Goal: Transaction & Acquisition: Purchase product/service

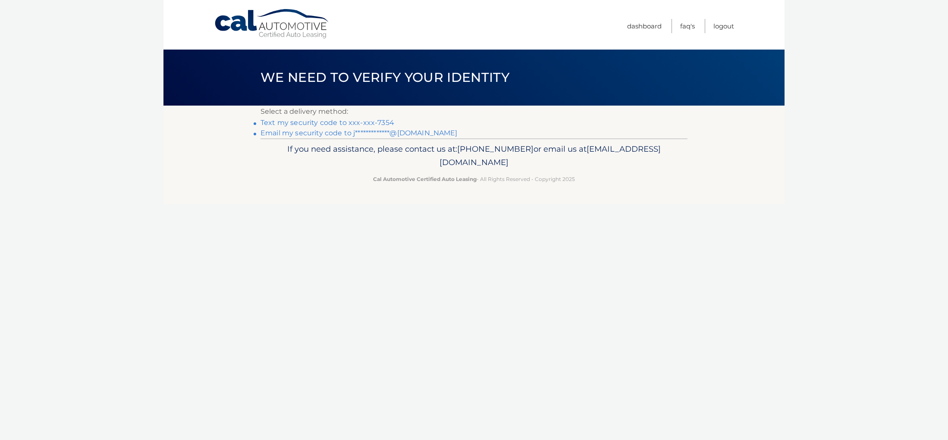
click at [353, 125] on link "Text my security code to xxx-xxx-7354" at bounding box center [328, 123] width 134 height 8
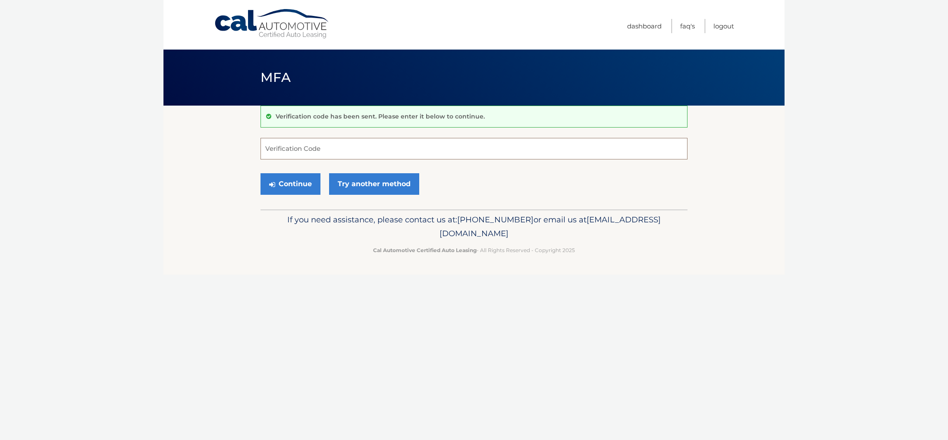
click at [363, 148] on input "Verification Code" at bounding box center [474, 149] width 427 height 22
type input "134103"
click at [379, 189] on link "Try another method" at bounding box center [374, 184] width 90 height 22
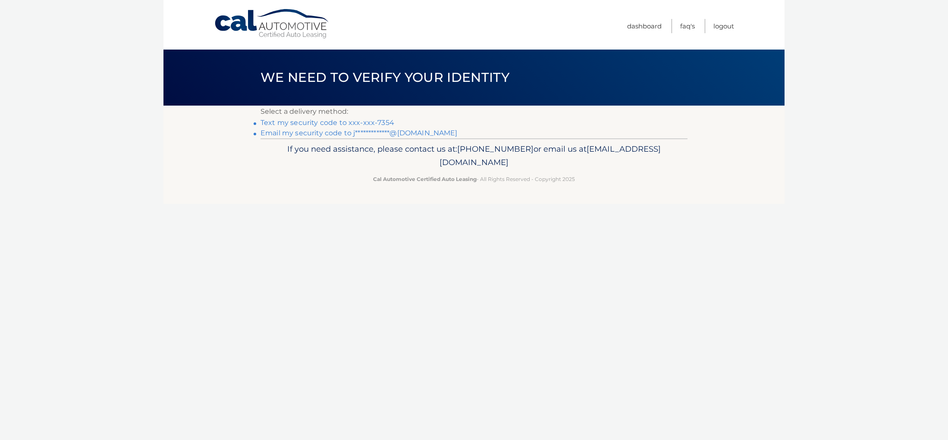
click at [294, 127] on li "Text my security code to xxx-xxx-7354" at bounding box center [474, 123] width 427 height 10
click at [298, 126] on link "Text my security code to xxx-xxx-7354" at bounding box center [328, 123] width 134 height 8
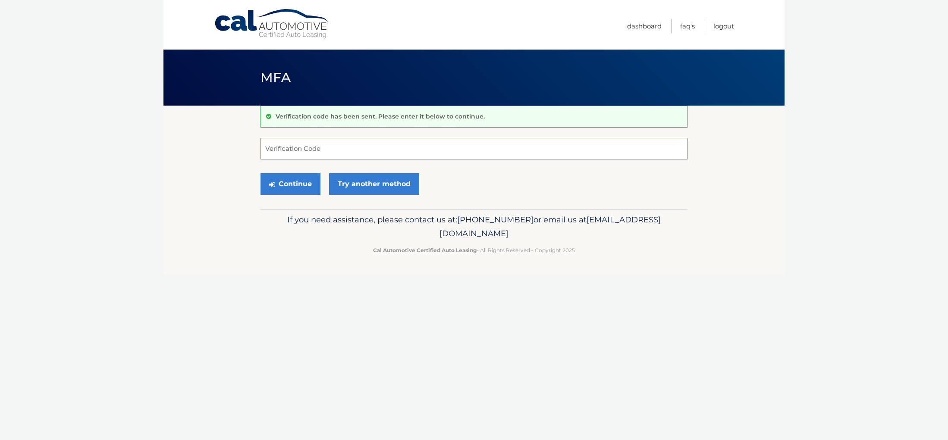
click at [302, 155] on input "Verification Code" at bounding box center [474, 149] width 427 height 22
type input "508656"
click at [303, 183] on button "Continue" at bounding box center [291, 184] width 60 height 22
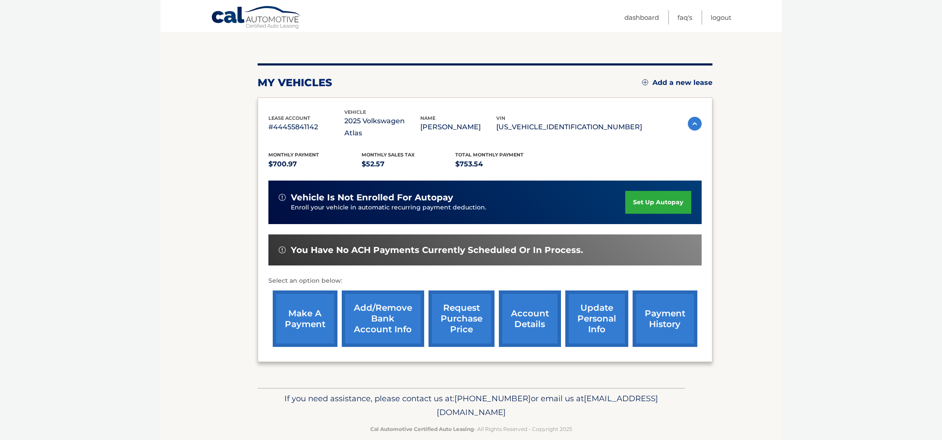
scroll to position [82, 0]
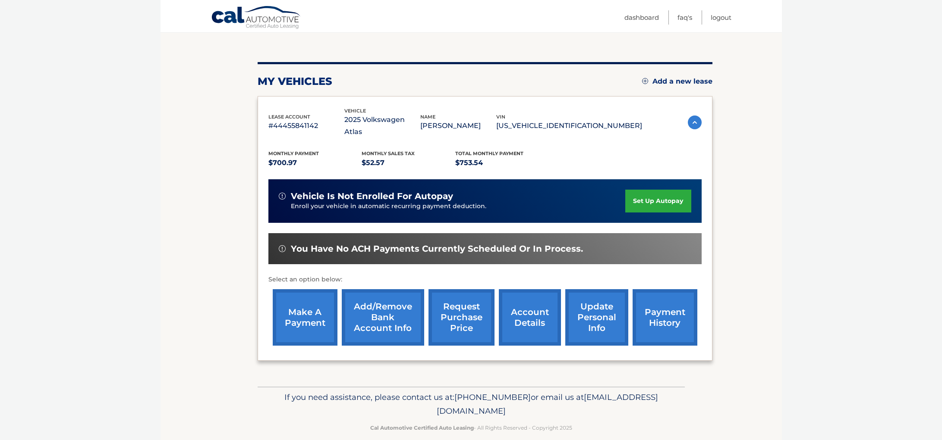
click at [330, 299] on link "make a payment" at bounding box center [305, 317] width 65 height 57
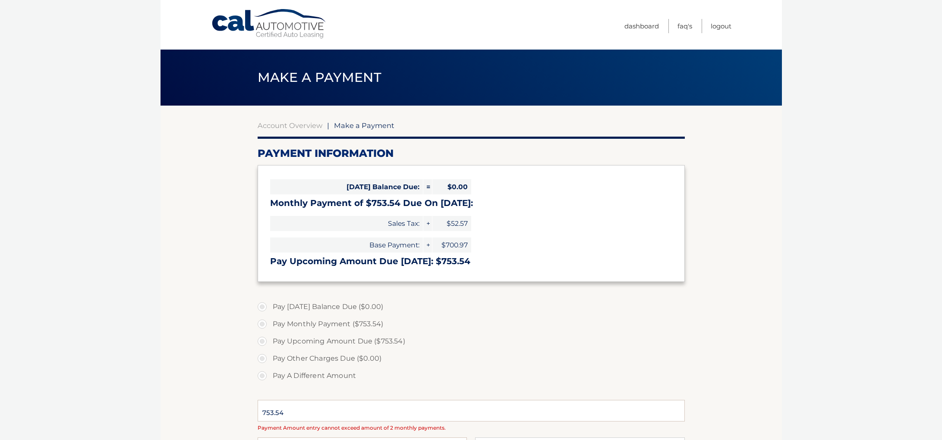
select select "YmNmMTgwYWQtOWVhZS00N2ZjLTkyNGQtOTY3Nzk3NDNiODU2"
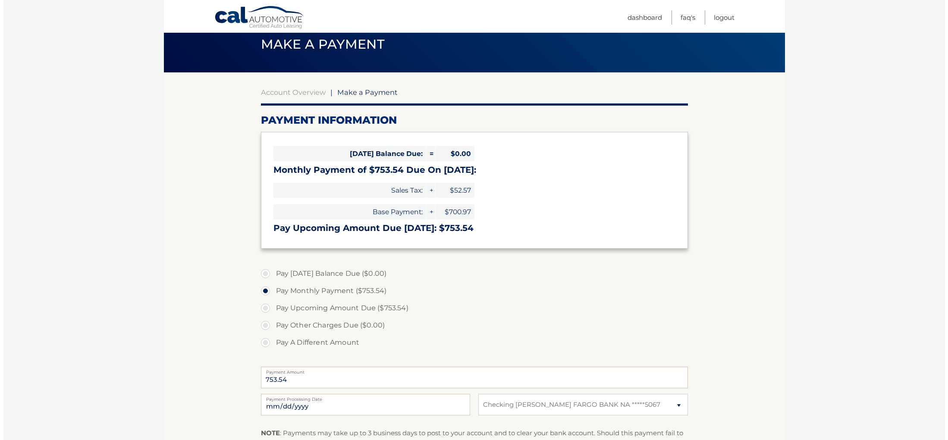
scroll to position [173, 0]
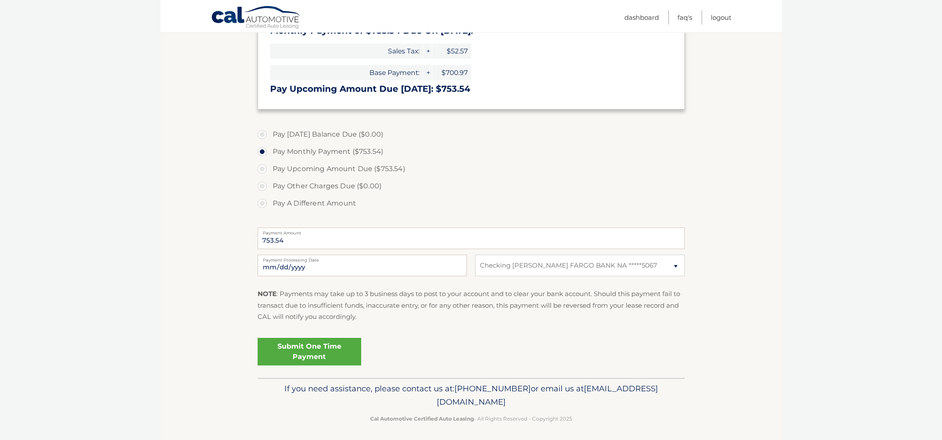
click at [322, 339] on link "Submit One Time Payment" at bounding box center [310, 352] width 104 height 28
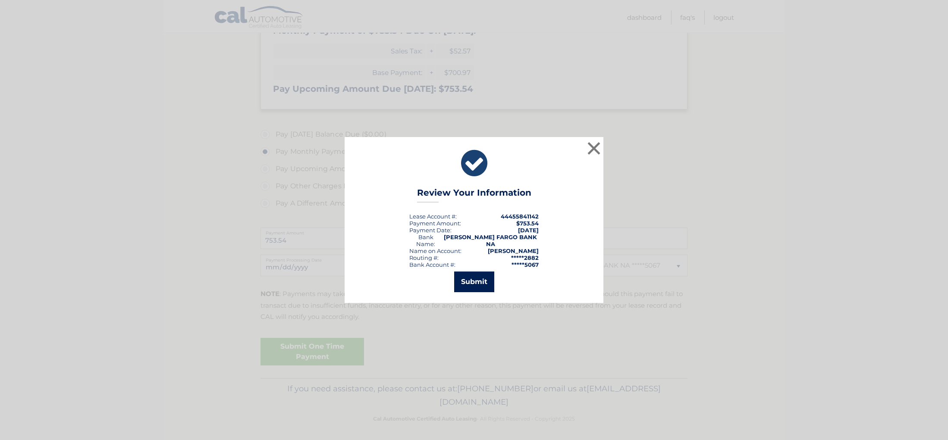
click at [478, 279] on button "Submit" at bounding box center [474, 282] width 40 height 21
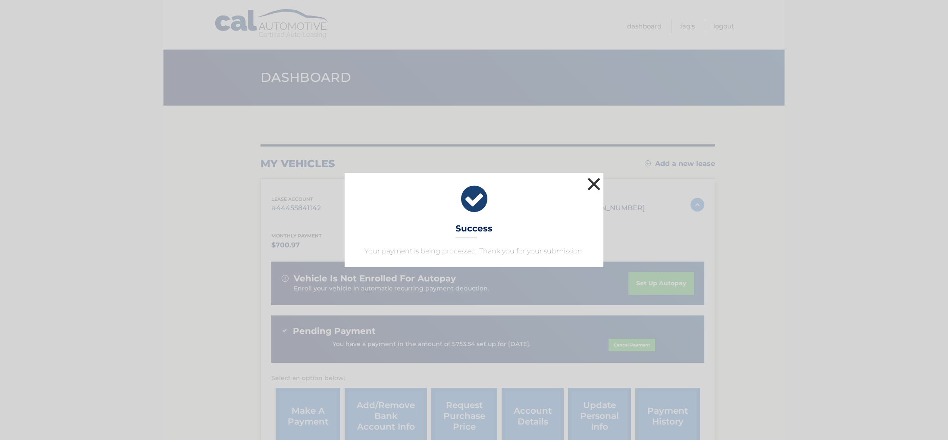
click at [594, 185] on button "×" at bounding box center [593, 184] width 17 height 17
